Goal: Task Accomplishment & Management: Manage account settings

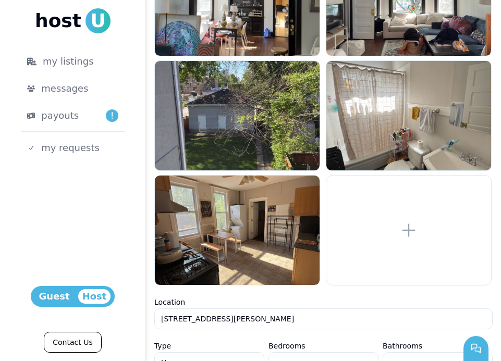
scroll to position [266, 0]
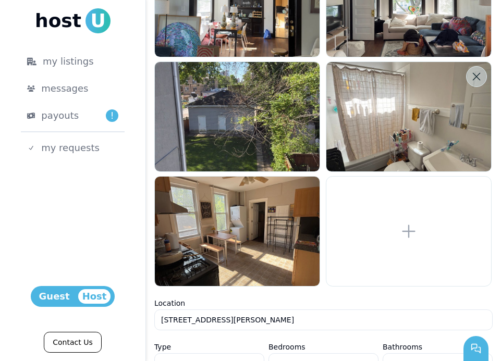
click at [477, 80] on icon at bounding box center [477, 76] width 10 height 10
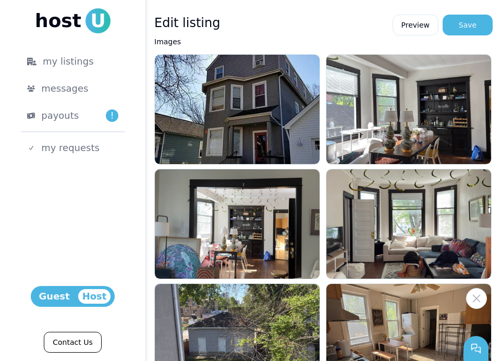
scroll to position [40, 0]
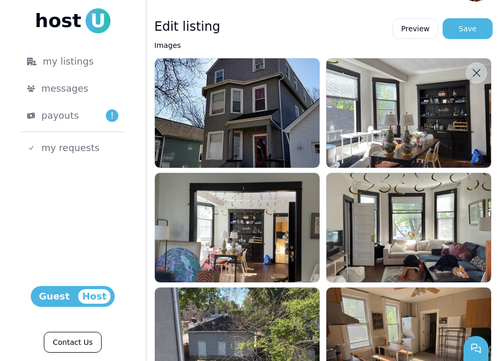
click at [474, 78] on button at bounding box center [476, 73] width 21 height 21
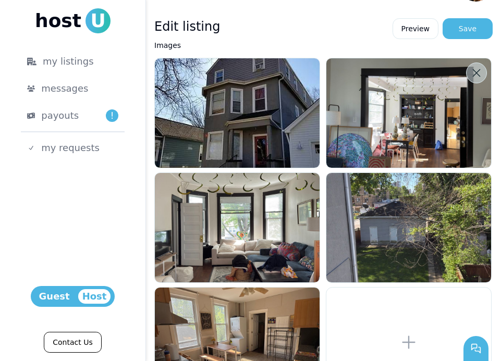
click at [485, 75] on button at bounding box center [476, 73] width 21 height 21
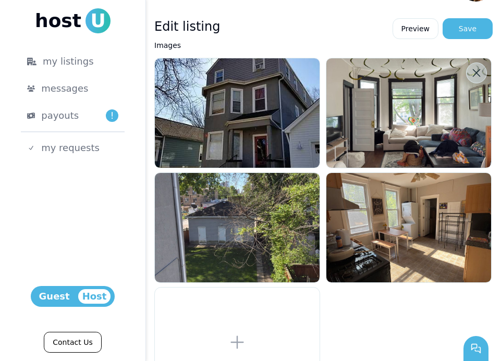
click at [478, 72] on icon at bounding box center [477, 73] width 10 height 10
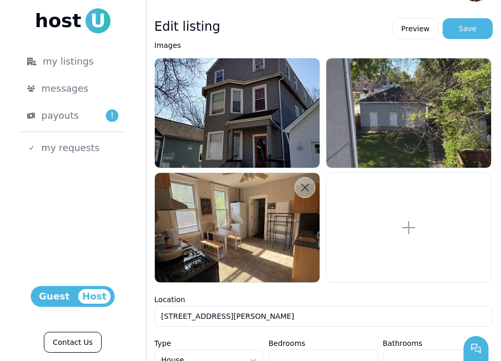
click at [306, 195] on button at bounding box center [305, 187] width 21 height 21
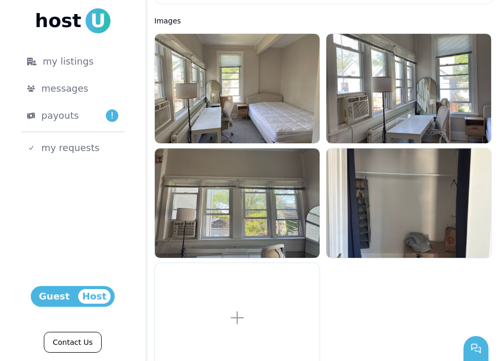
scroll to position [817, 0]
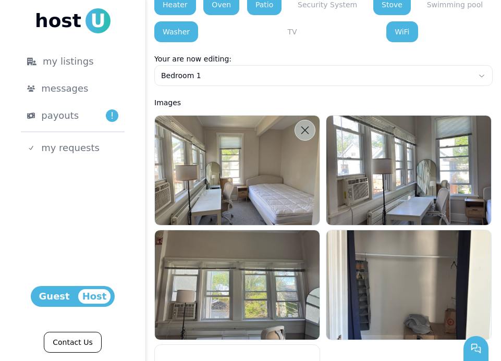
click at [307, 125] on button at bounding box center [305, 130] width 21 height 21
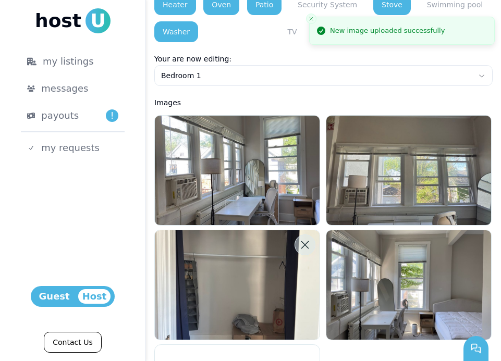
click at [307, 245] on icon at bounding box center [305, 245] width 10 height 10
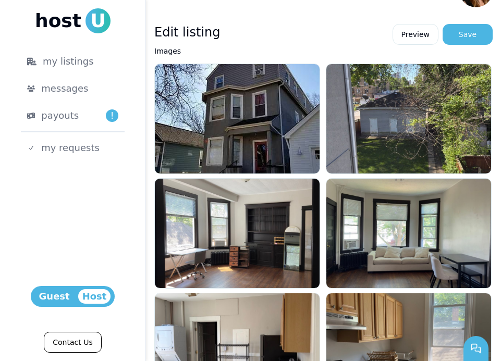
scroll to position [38, 0]
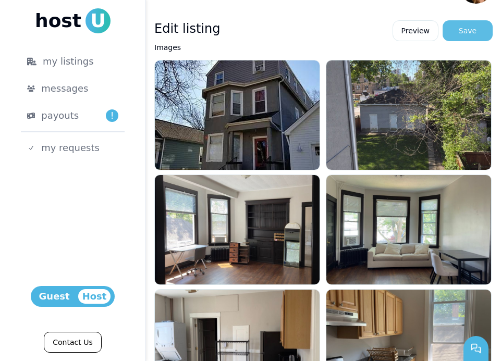
click at [469, 30] on div "Save" at bounding box center [468, 31] width 18 height 10
click at [465, 40] on button "Save" at bounding box center [468, 30] width 50 height 21
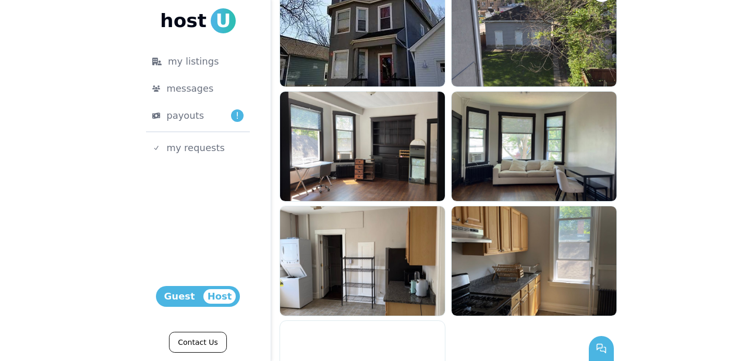
scroll to position [0, 0]
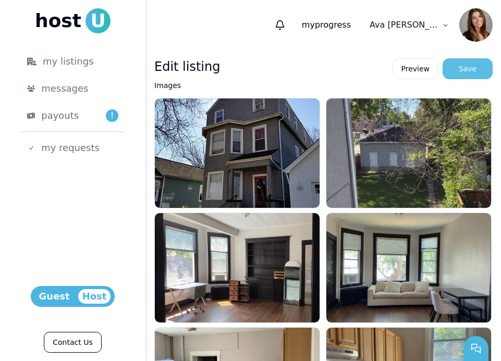
click at [474, 73] on div "Save" at bounding box center [468, 69] width 18 height 10
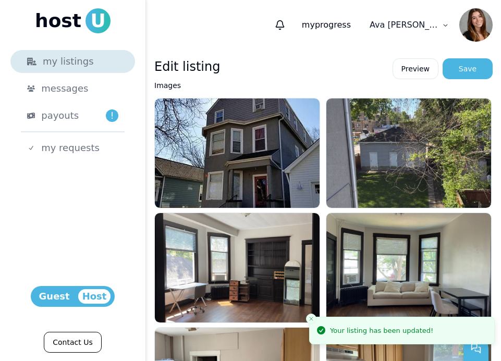
click at [55, 68] on div "my listings" at bounding box center [72, 61] width 91 height 15
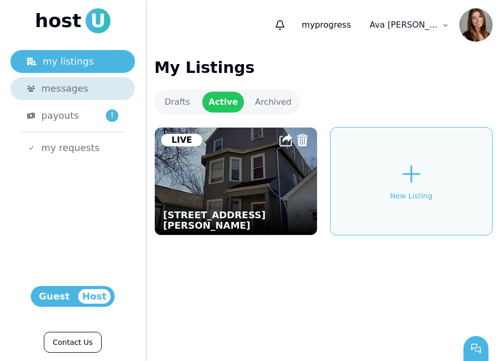
click at [98, 83] on div "messages" at bounding box center [79, 88] width 77 height 15
